Goal: Find specific page/section: Find specific page/section

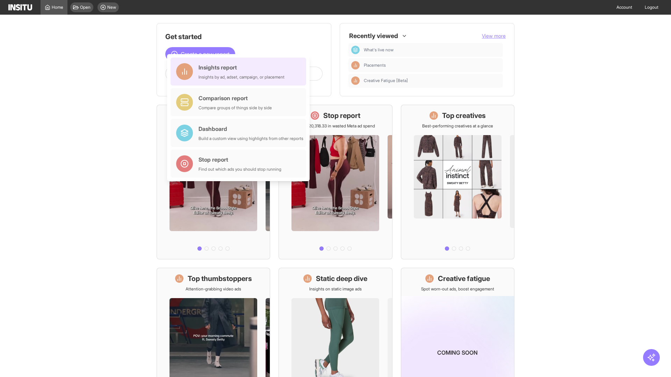
click at [240, 72] on div "Insights report Insights by ad, adset, campaign, or placement" at bounding box center [241, 71] width 86 height 17
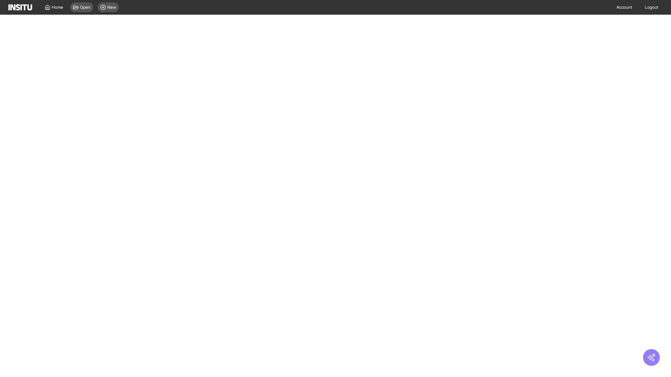
select select "**"
